Goal: Information Seeking & Learning: Learn about a topic

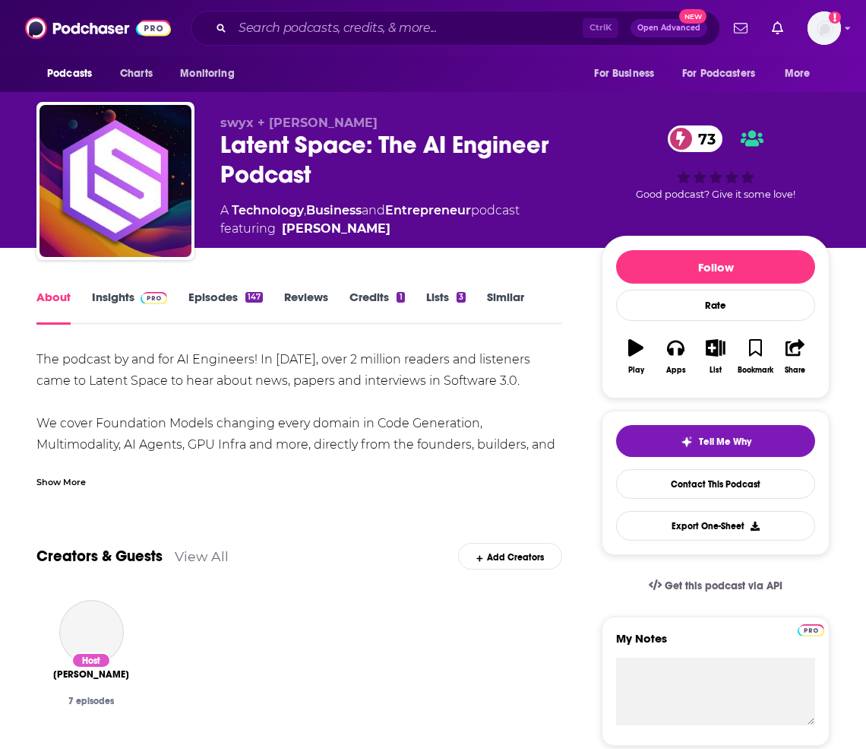
click at [113, 308] on link "Insights" at bounding box center [129, 307] width 75 height 35
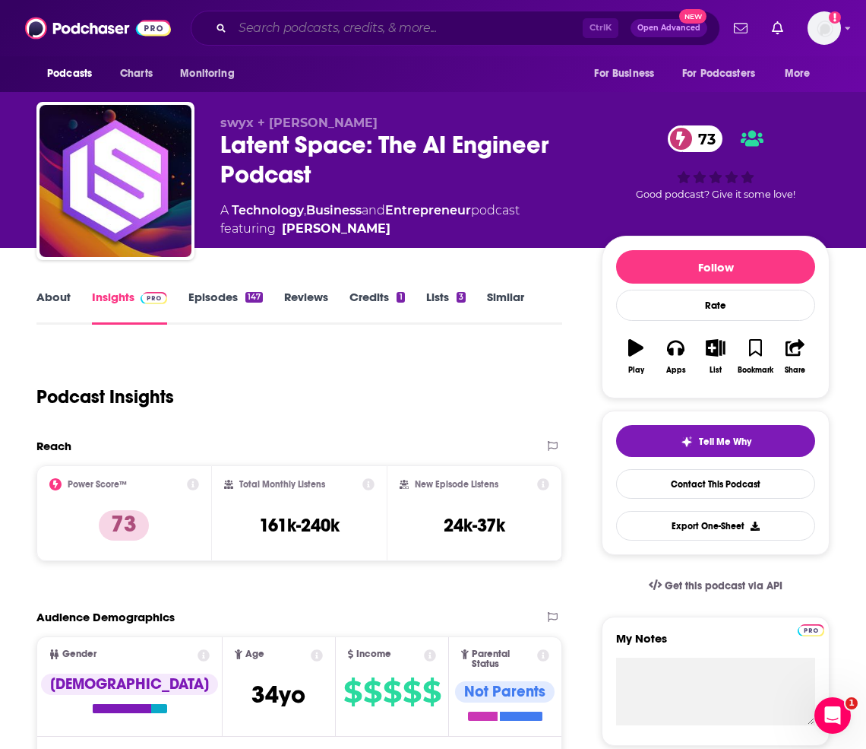
click at [433, 26] on input "Search podcasts, credits, & more..." at bounding box center [408, 28] width 350 height 24
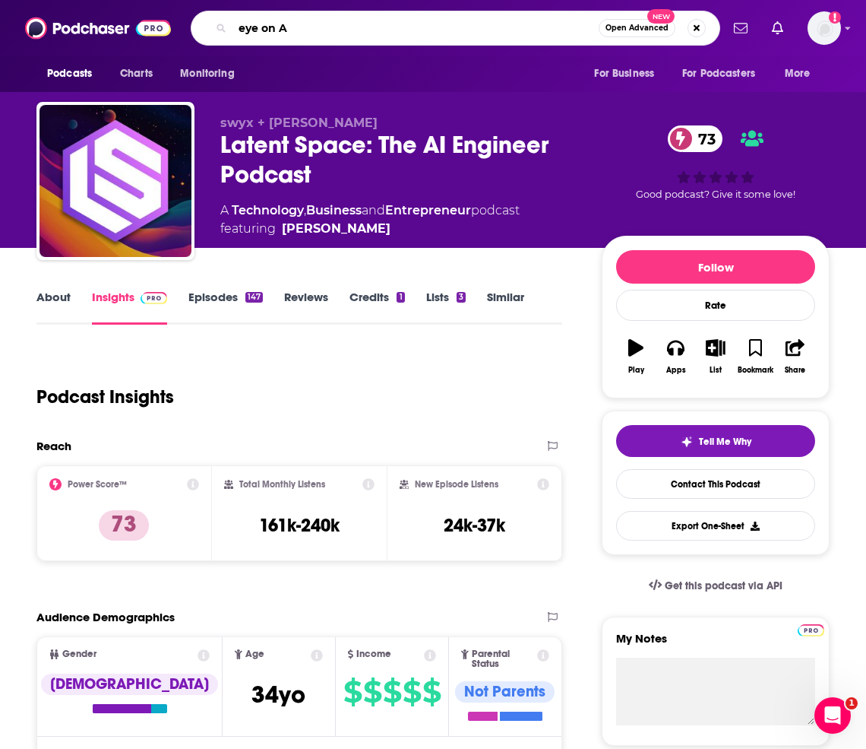
type input "eye on AI"
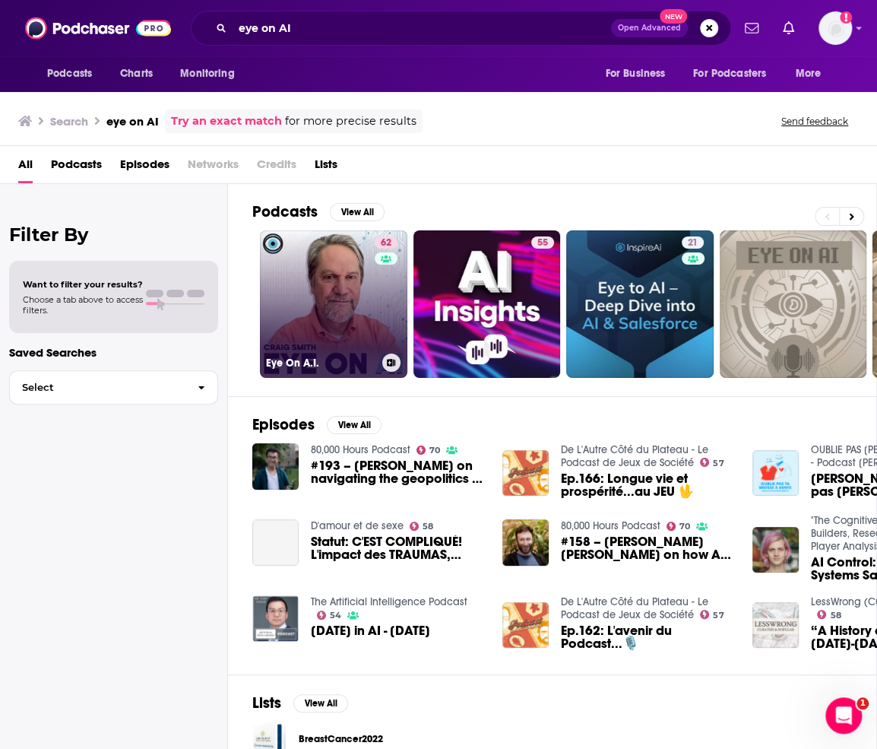
click at [331, 295] on link "62 Eye On A.I." at bounding box center [333, 303] width 147 height 147
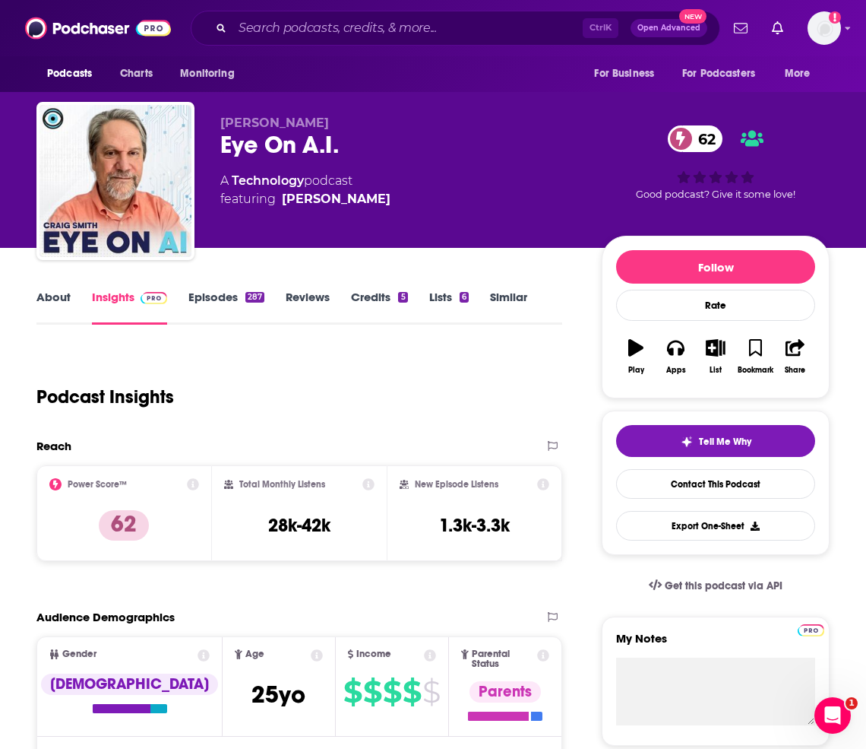
click at [231, 304] on link "Episodes 287" at bounding box center [226, 307] width 76 height 35
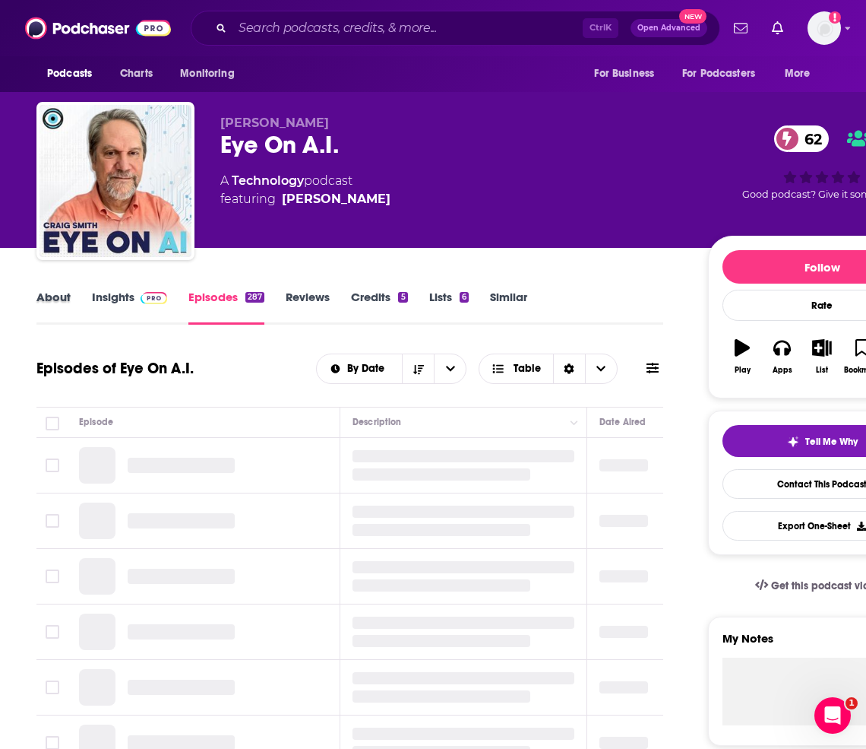
click at [71, 300] on div "About" at bounding box center [63, 307] width 55 height 35
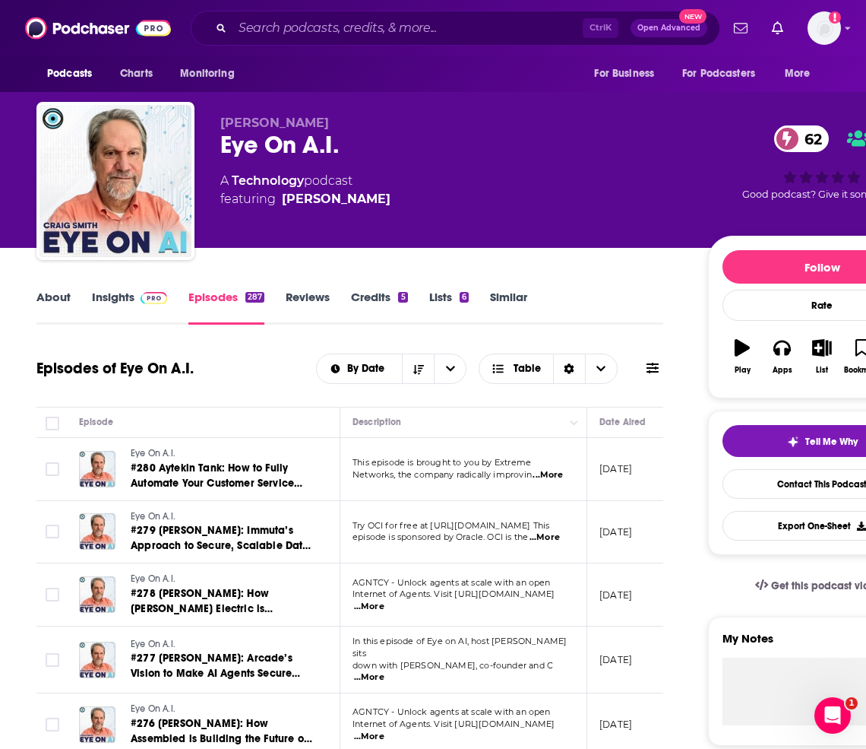
click at [126, 306] on link "Insights" at bounding box center [129, 307] width 75 height 35
